Goal: Navigation & Orientation: Find specific page/section

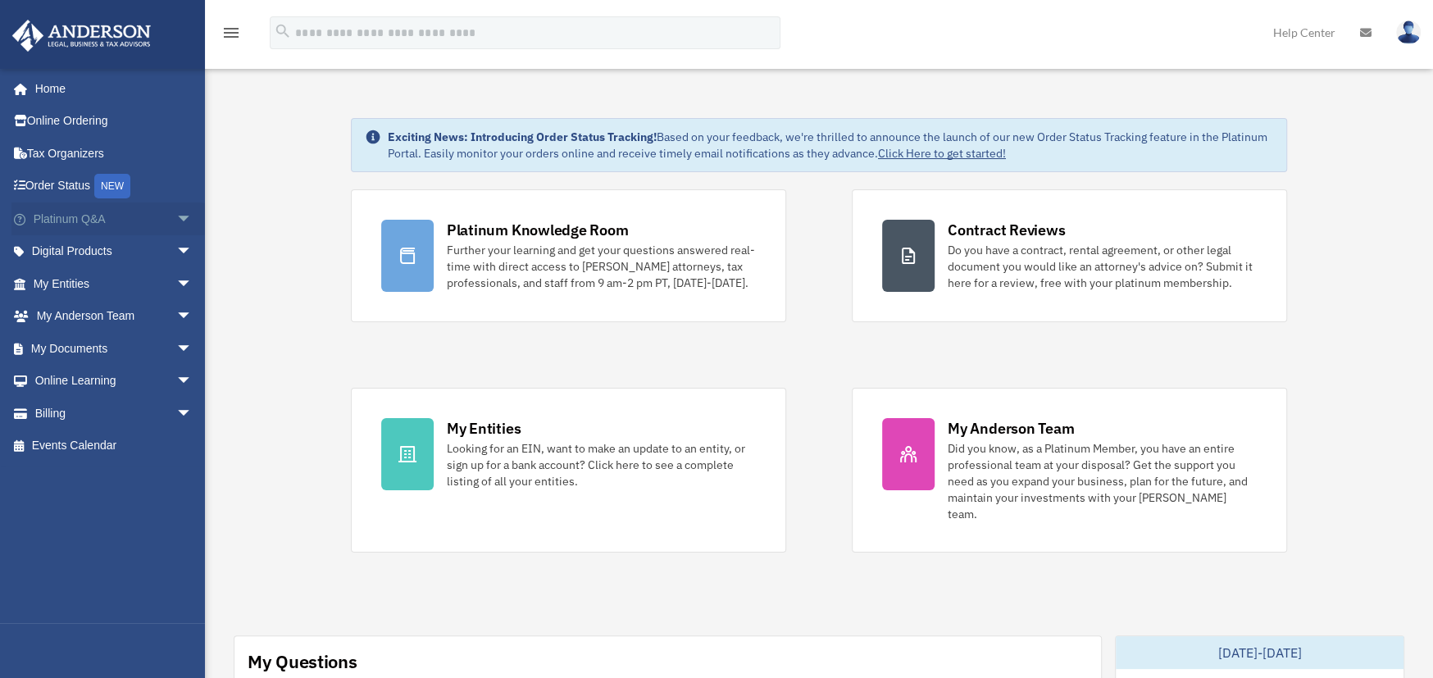
click at [176, 216] on span "arrow_drop_down" at bounding box center [192, 219] width 33 height 34
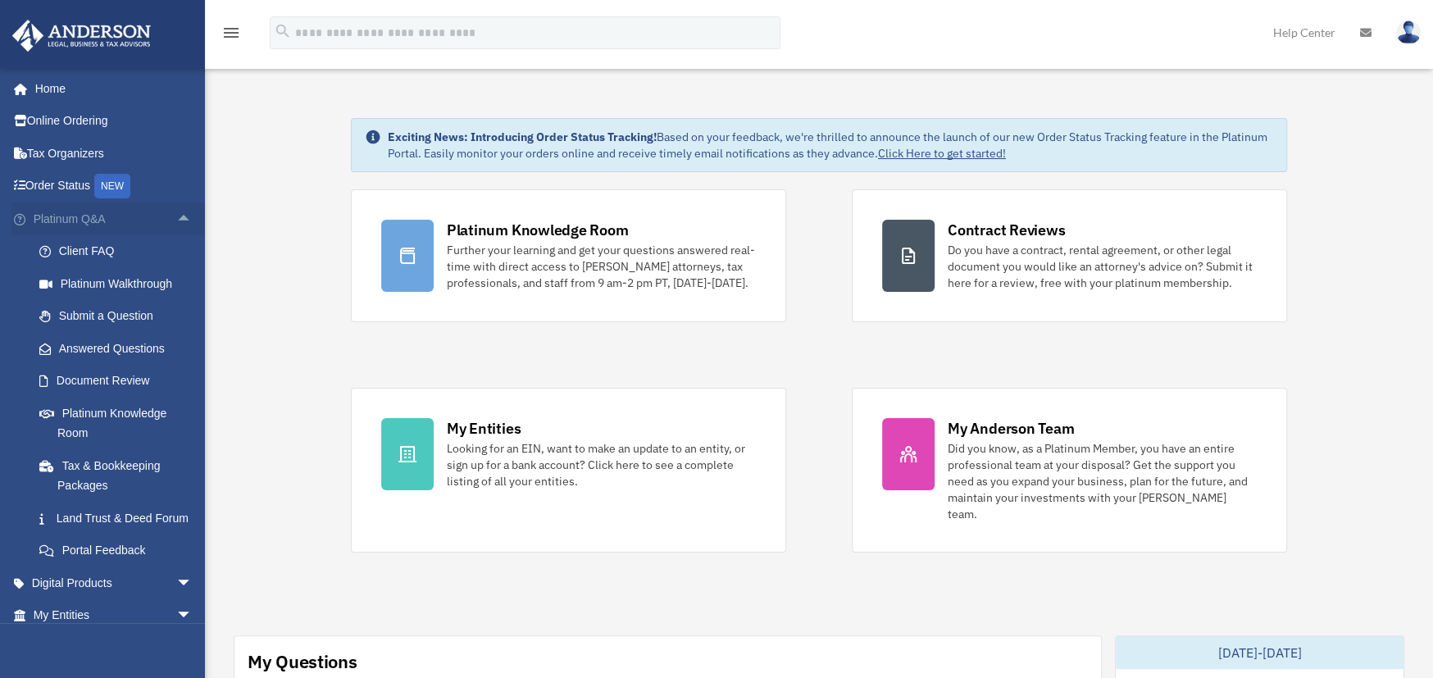
click at [176, 216] on span "arrow_drop_up" at bounding box center [192, 219] width 33 height 34
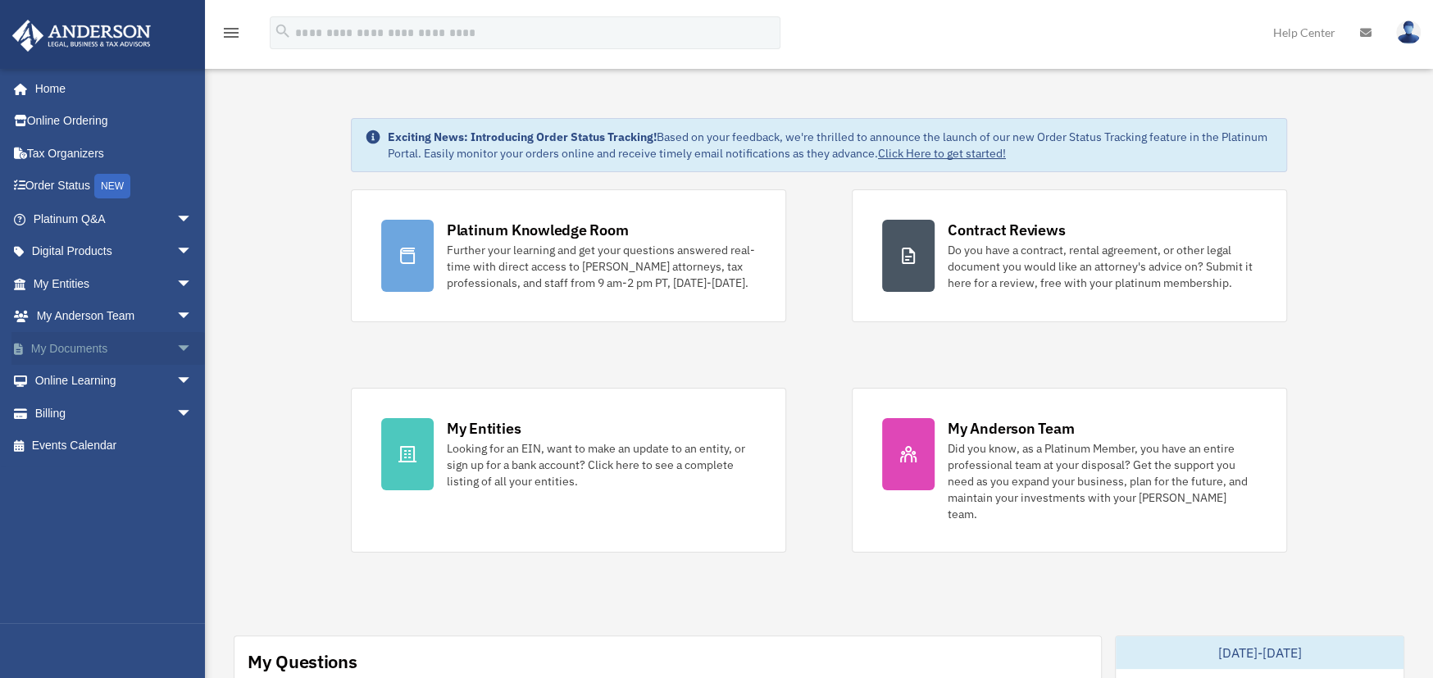
click at [176, 344] on span "arrow_drop_down" at bounding box center [192, 349] width 33 height 34
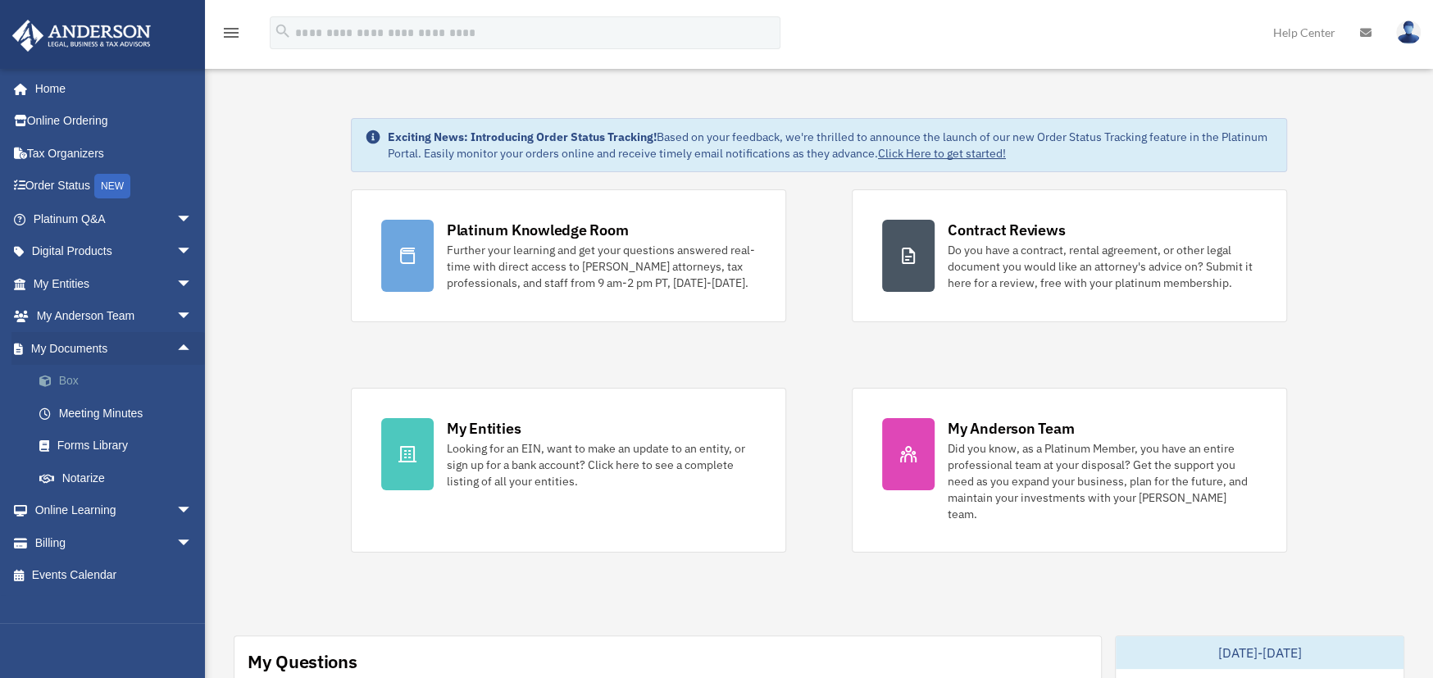
click at [62, 378] on link "Box" at bounding box center [120, 381] width 194 height 33
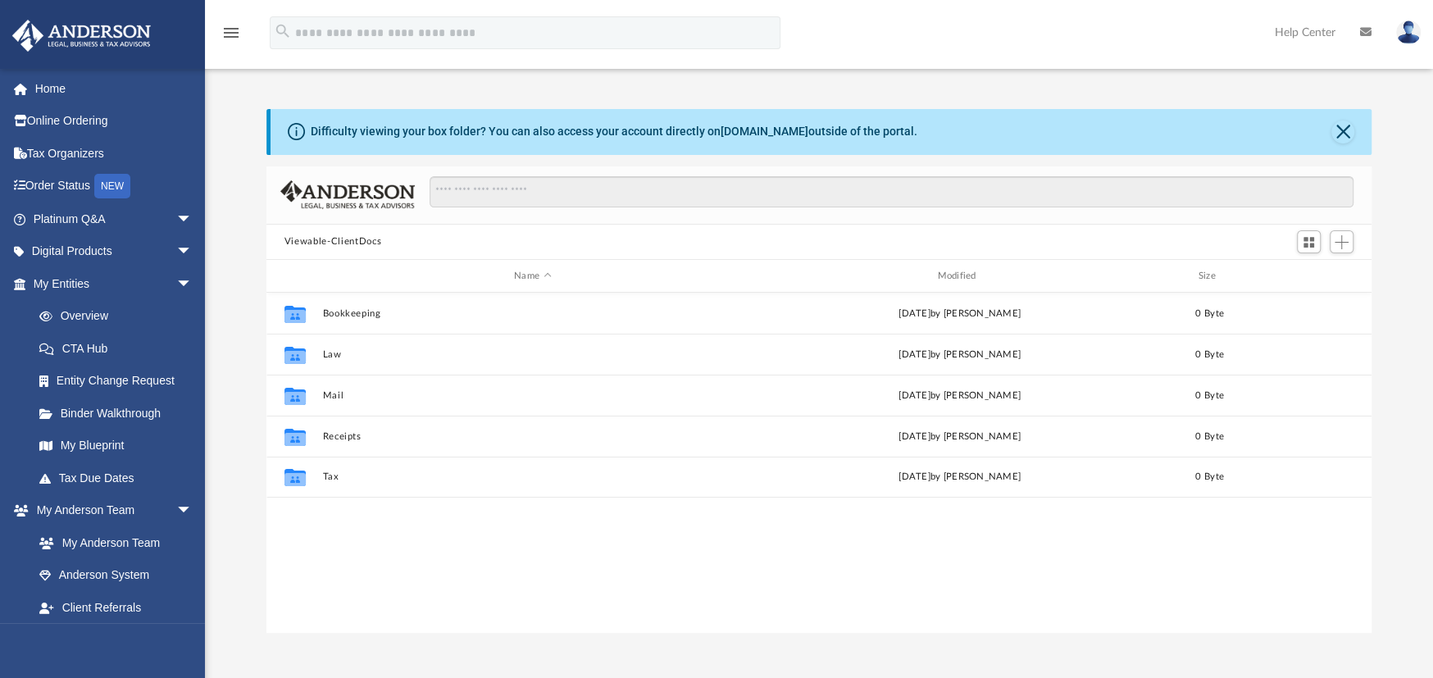
scroll to position [360, 1093]
click at [176, 280] on span "arrow_drop_down" at bounding box center [192, 284] width 33 height 34
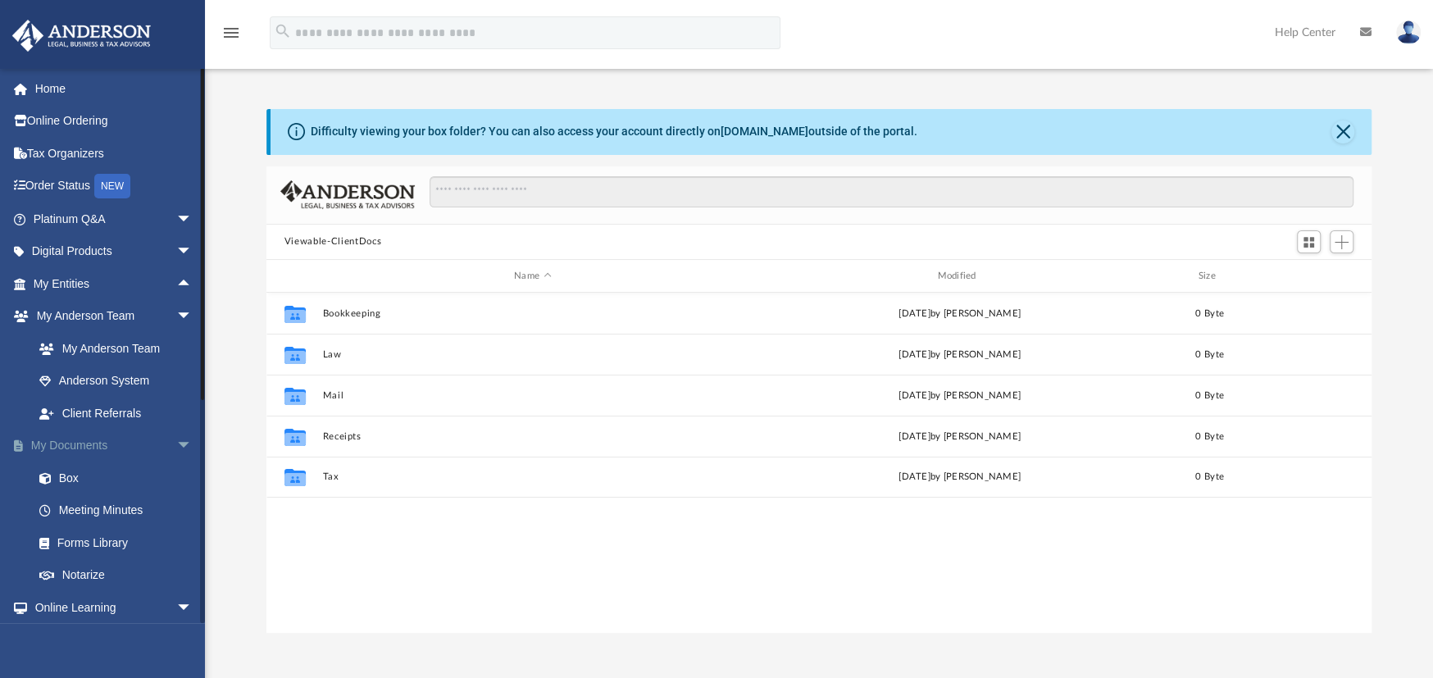
click at [176, 443] on span "arrow_drop_down" at bounding box center [192, 447] width 33 height 34
click at [178, 316] on span "arrow_drop_down" at bounding box center [192, 317] width 33 height 34
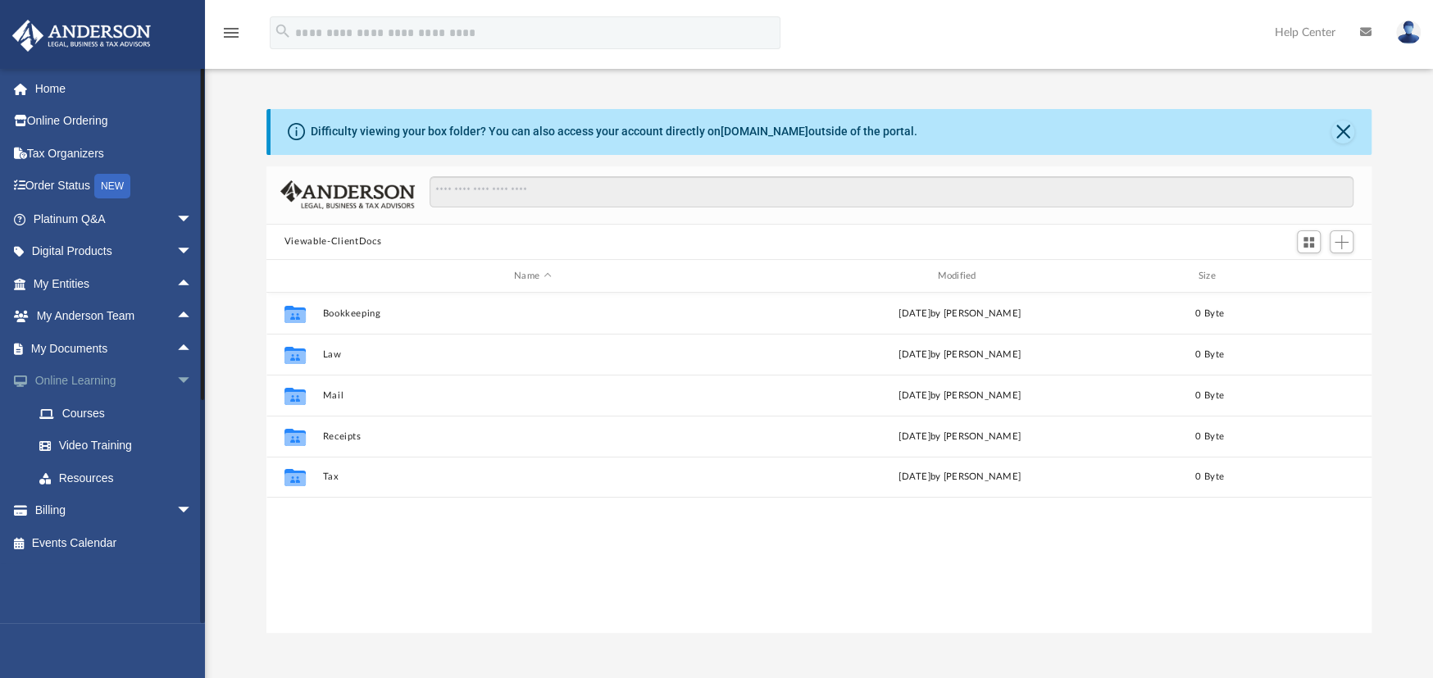
click at [176, 380] on span "arrow_drop_down" at bounding box center [192, 382] width 33 height 34
click at [176, 345] on span "arrow_drop_up" at bounding box center [192, 349] width 33 height 34
click at [176, 277] on span "arrow_drop_up" at bounding box center [192, 284] width 33 height 34
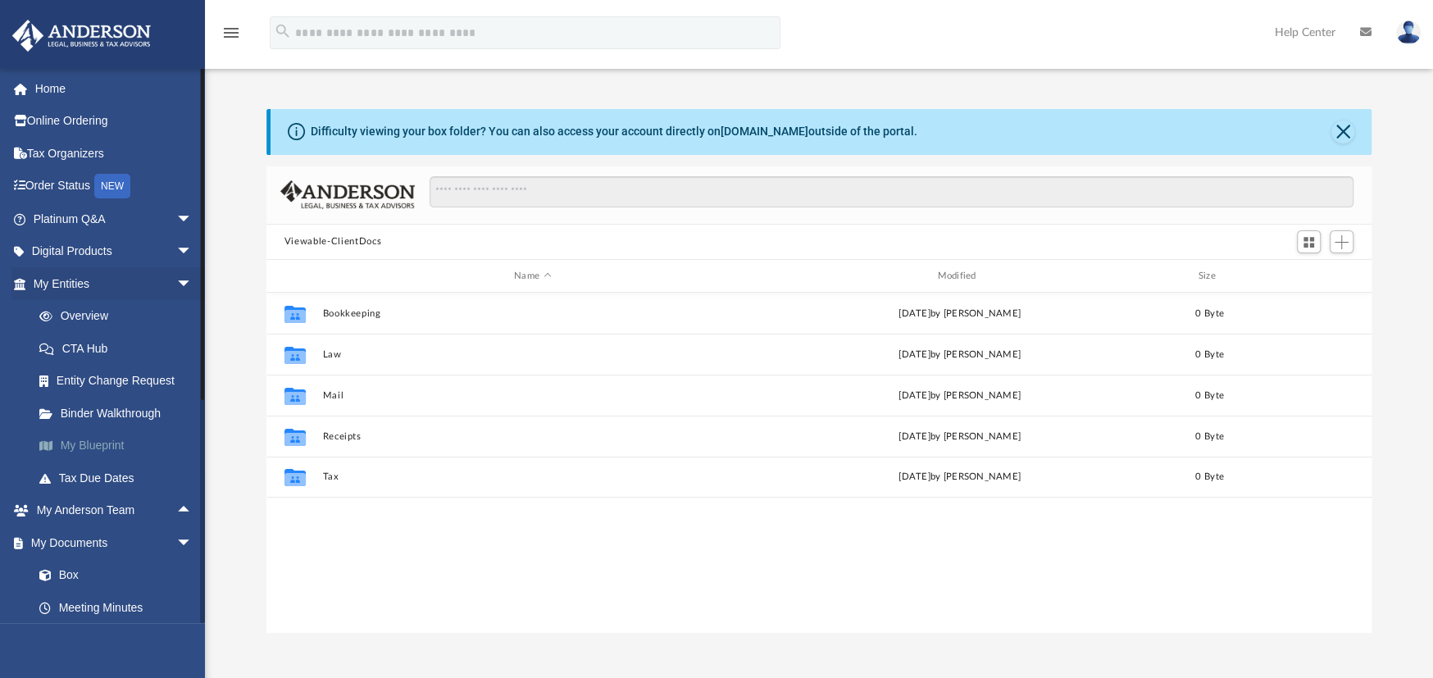
click at [70, 439] on link "My Blueprint" at bounding box center [120, 446] width 194 height 33
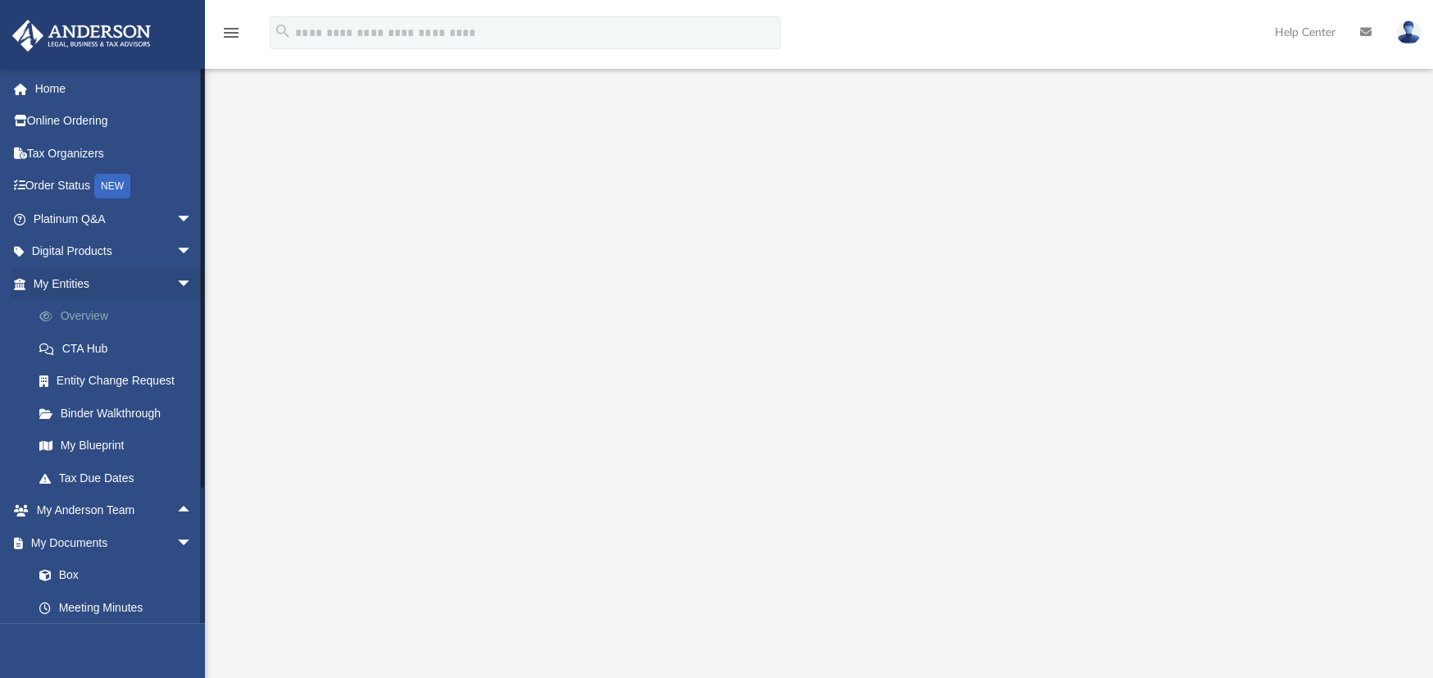
click at [82, 318] on link "Overview" at bounding box center [120, 316] width 194 height 33
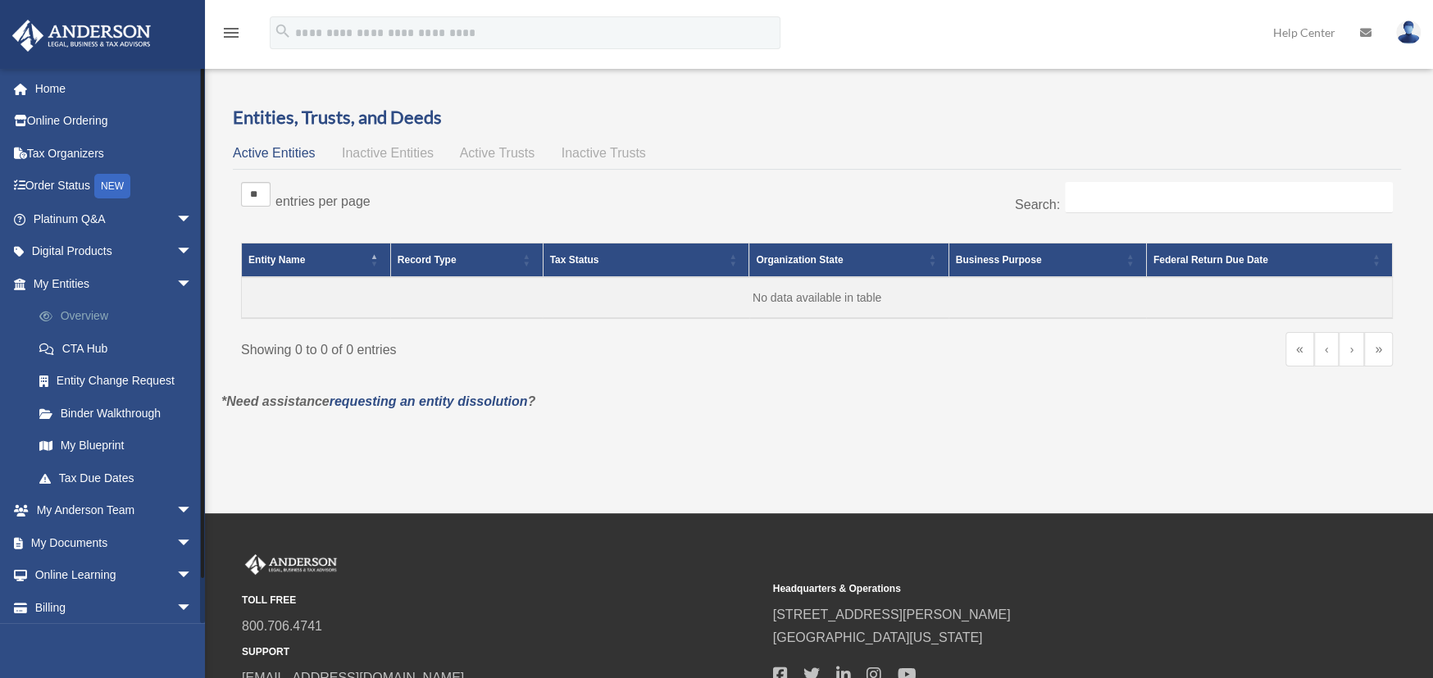
click at [81, 310] on link "Overview" at bounding box center [120, 316] width 194 height 33
click at [64, 408] on link "Binder Walkthrough" at bounding box center [120, 413] width 194 height 33
